Goal: Task Accomplishment & Management: Manage account settings

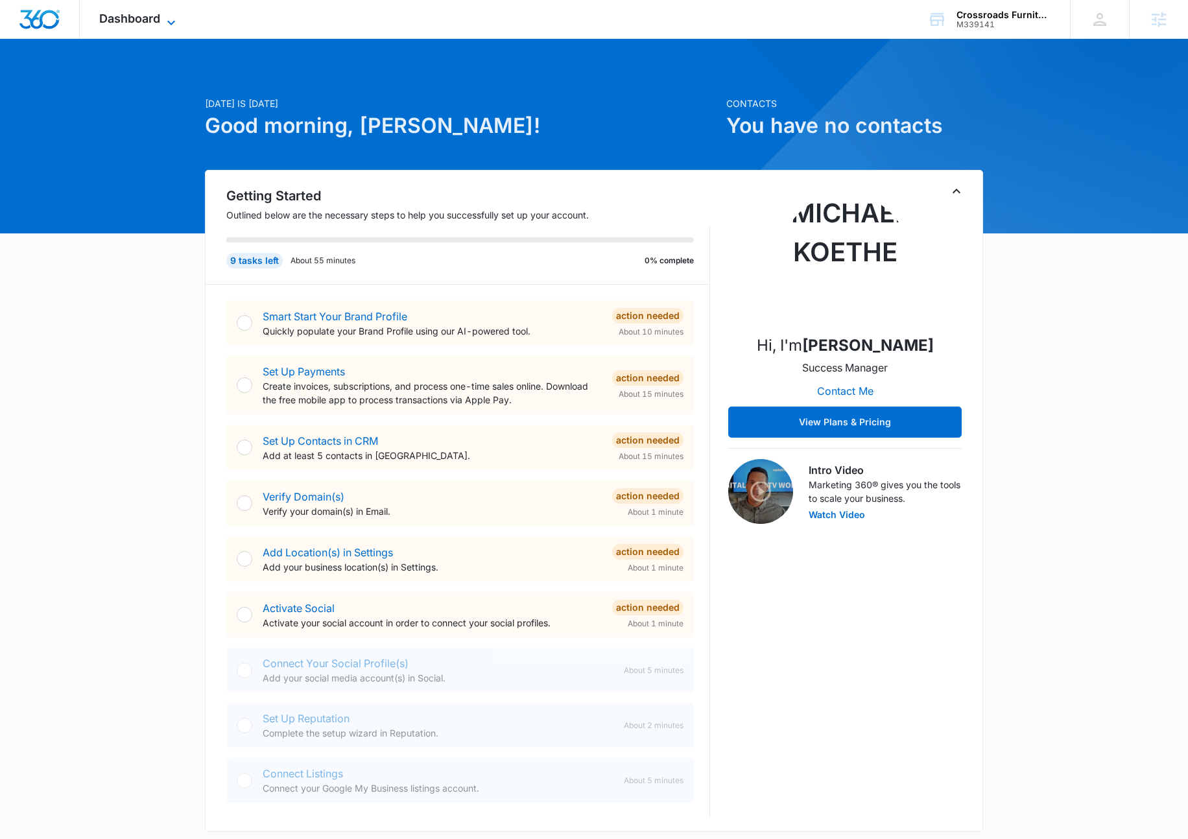
click at [169, 25] on icon at bounding box center [171, 23] width 16 height 16
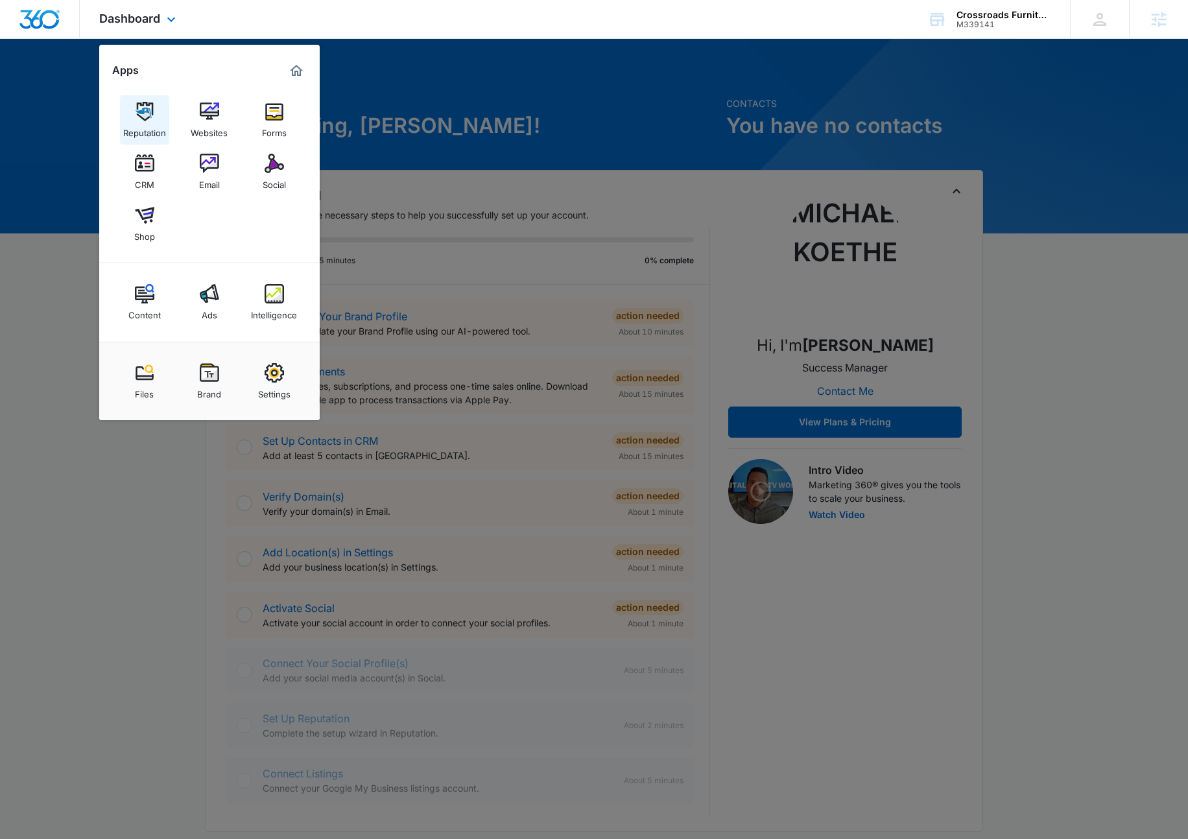
click at [155, 108] on link "Reputation" at bounding box center [144, 119] width 49 height 49
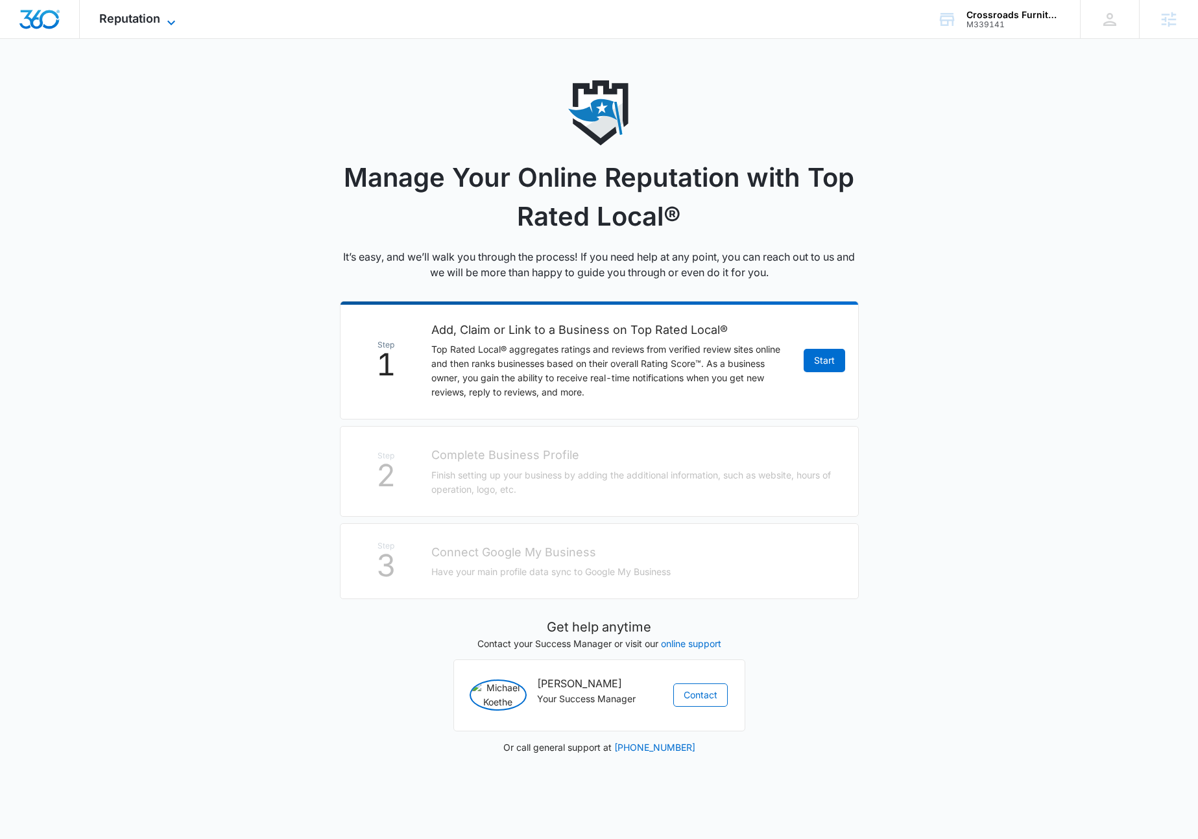
click at [169, 25] on icon at bounding box center [171, 23] width 16 height 16
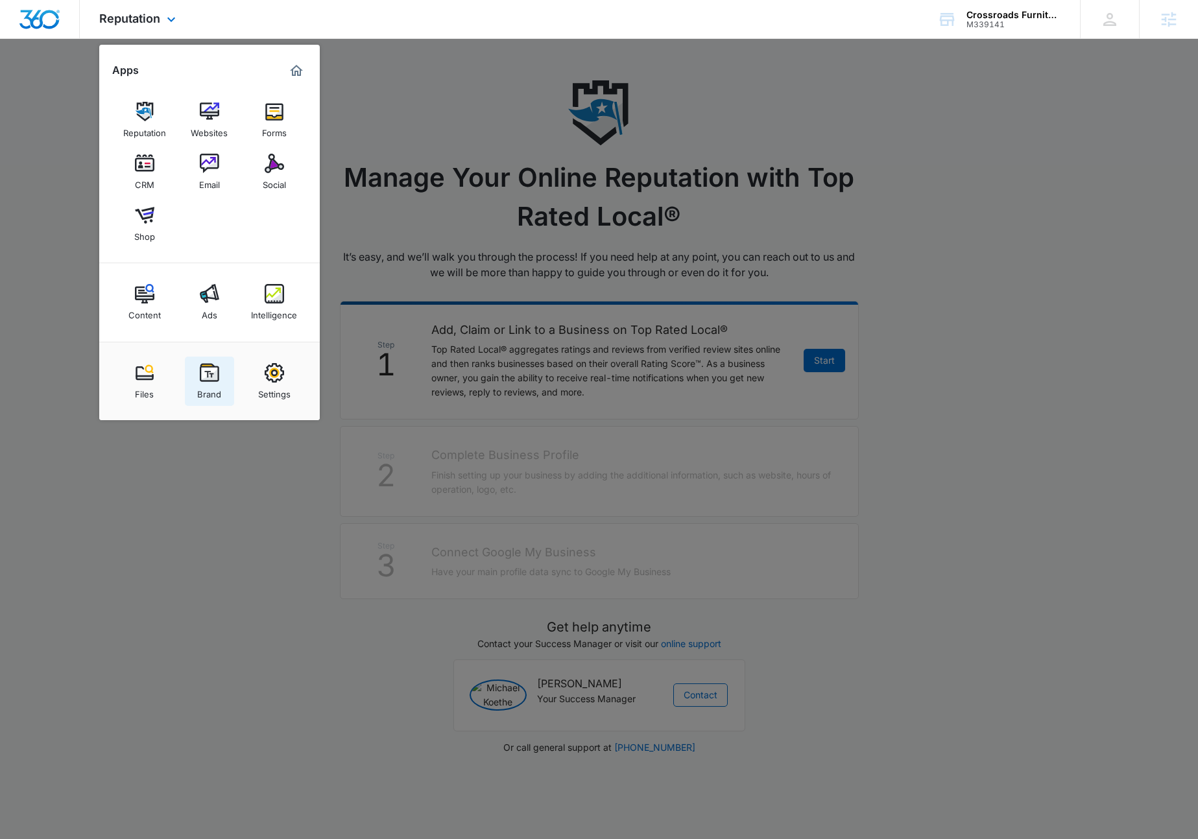
click at [213, 368] on img at bounding box center [209, 372] width 19 height 19
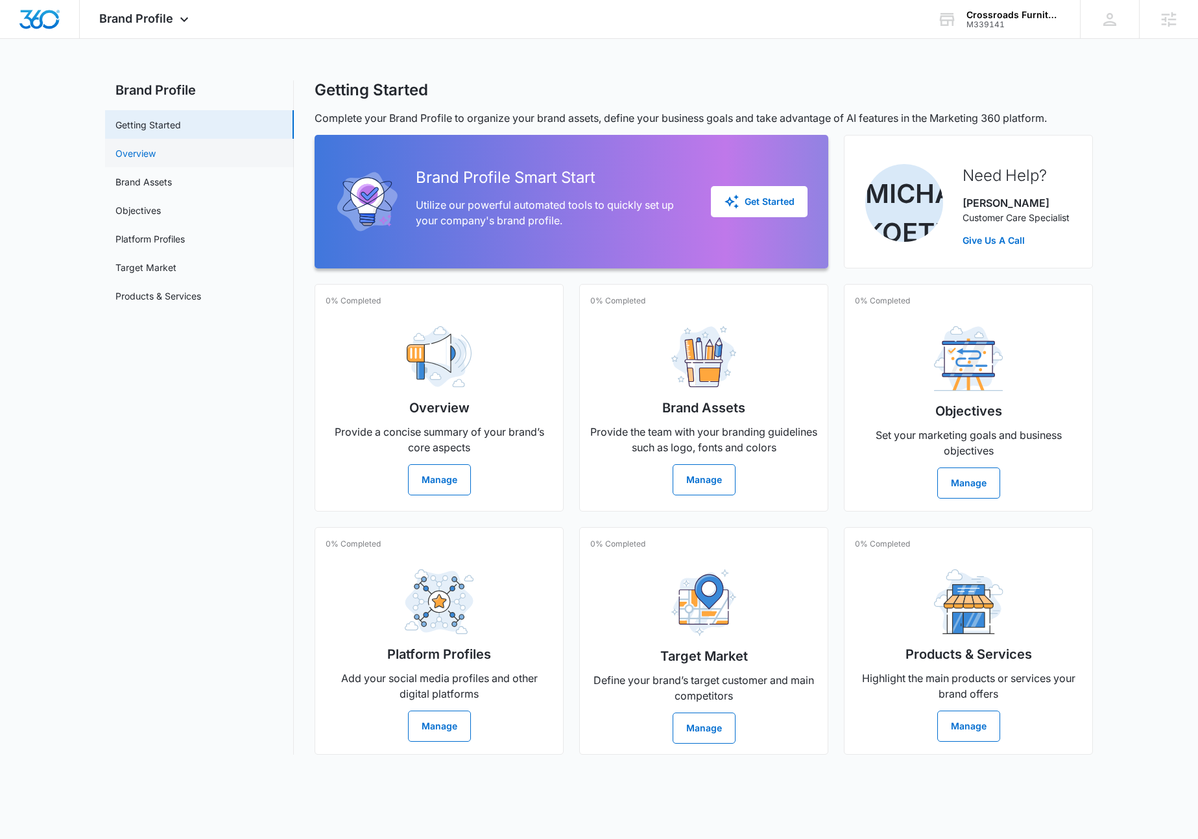
click at [156, 148] on link "Overview" at bounding box center [135, 154] width 40 height 14
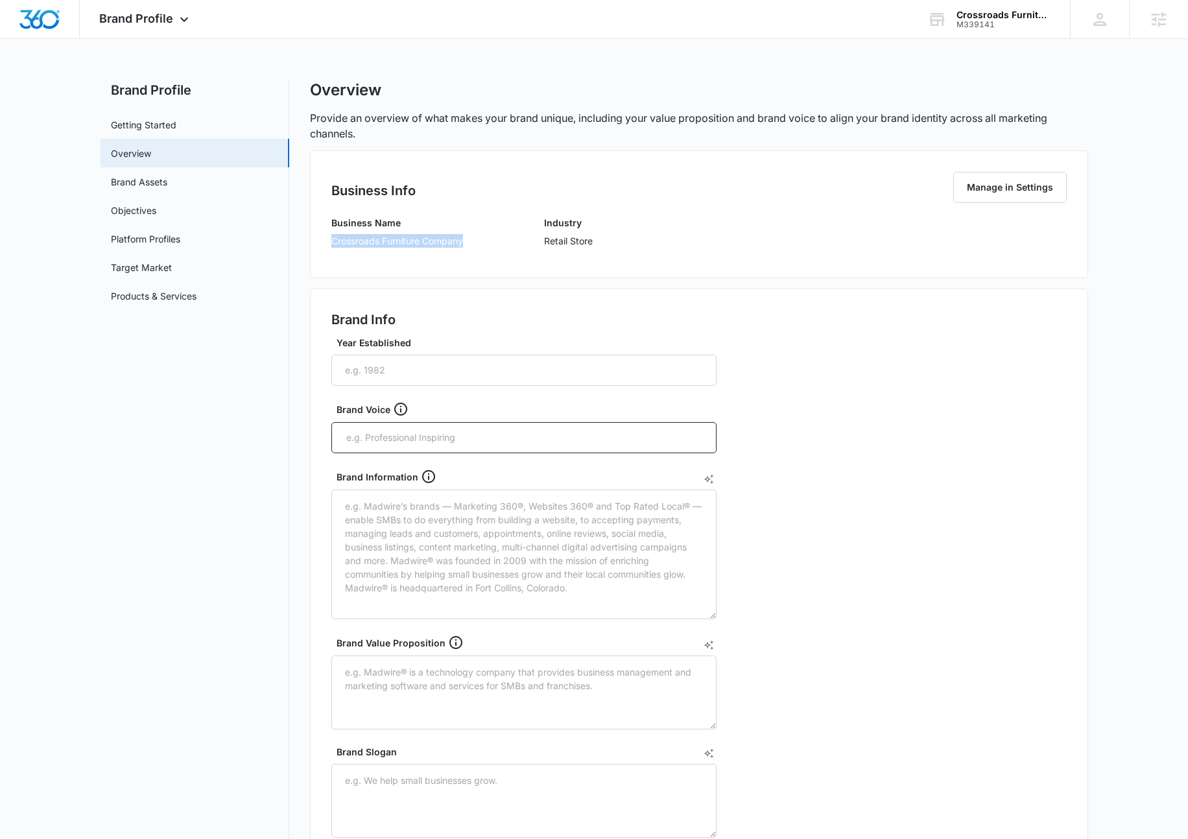
drag, startPoint x: 342, startPoint y: 241, endPoint x: 481, endPoint y: 234, distance: 138.9
click at [481, 234] on div "Business Name Crossroads Furniture Company Industry Retail Store" at bounding box center [698, 236] width 735 height 41
